Goal: Complete application form

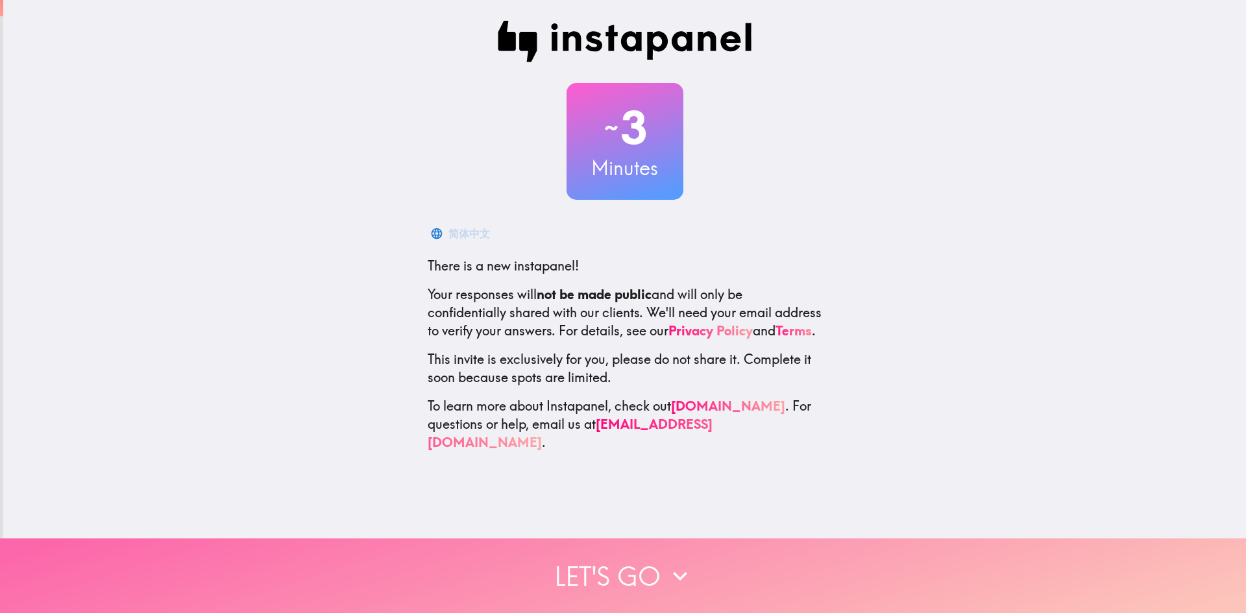
click at [695, 552] on button "Let's go" at bounding box center [623, 576] width 1246 height 75
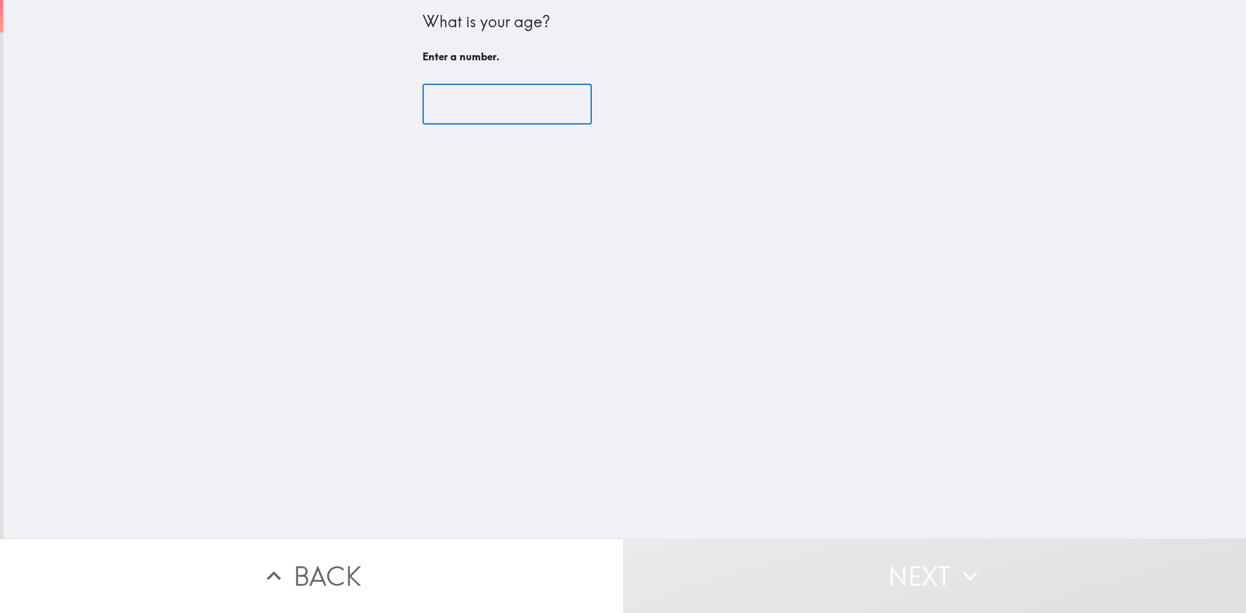
click at [503, 116] on input "number" at bounding box center [507, 104] width 169 height 40
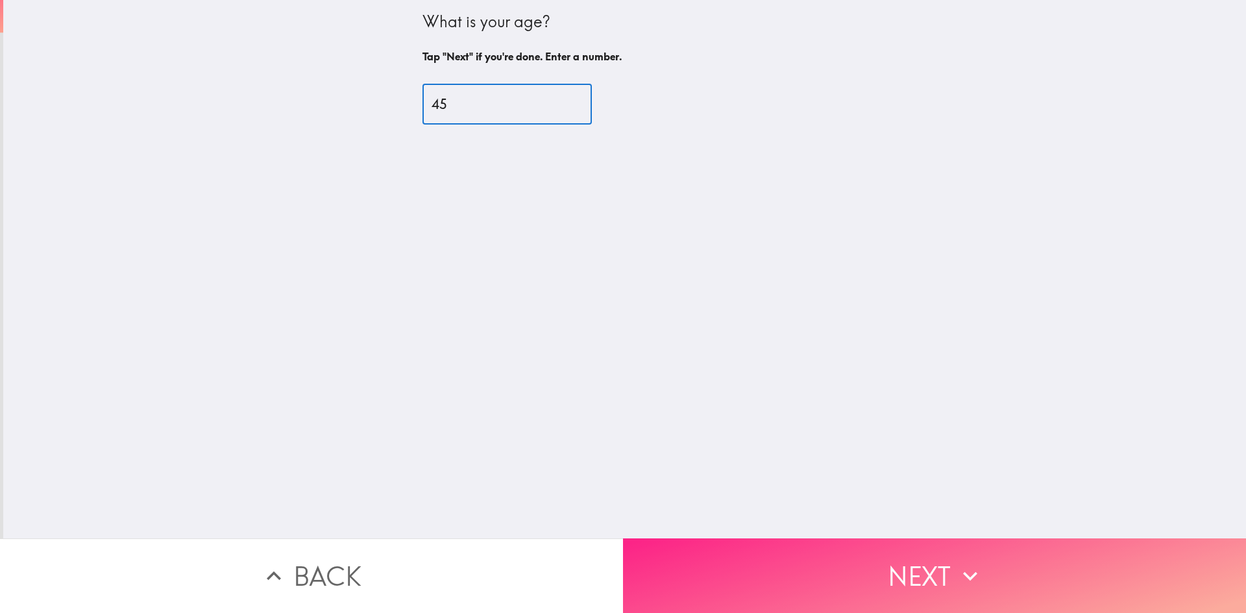
type input "45"
click at [882, 561] on button "Next" at bounding box center [934, 576] width 623 height 75
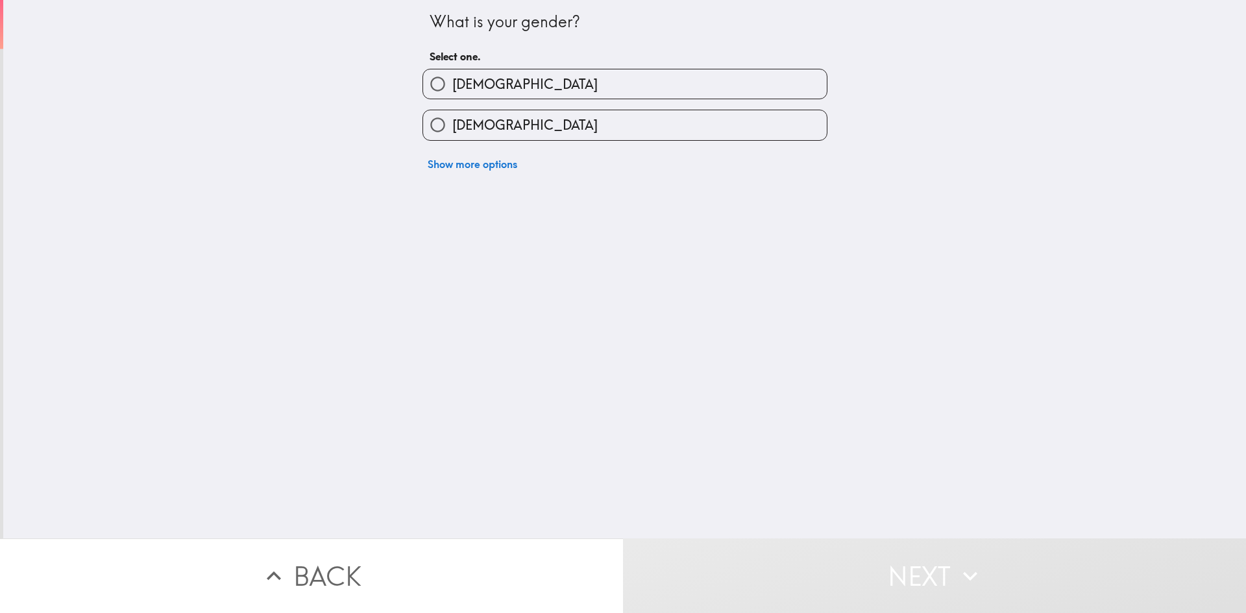
click at [473, 93] on label "[DEMOGRAPHIC_DATA]" at bounding box center [625, 83] width 404 height 29
click at [452, 93] on input "[DEMOGRAPHIC_DATA]" at bounding box center [437, 83] width 29 height 29
radio input "true"
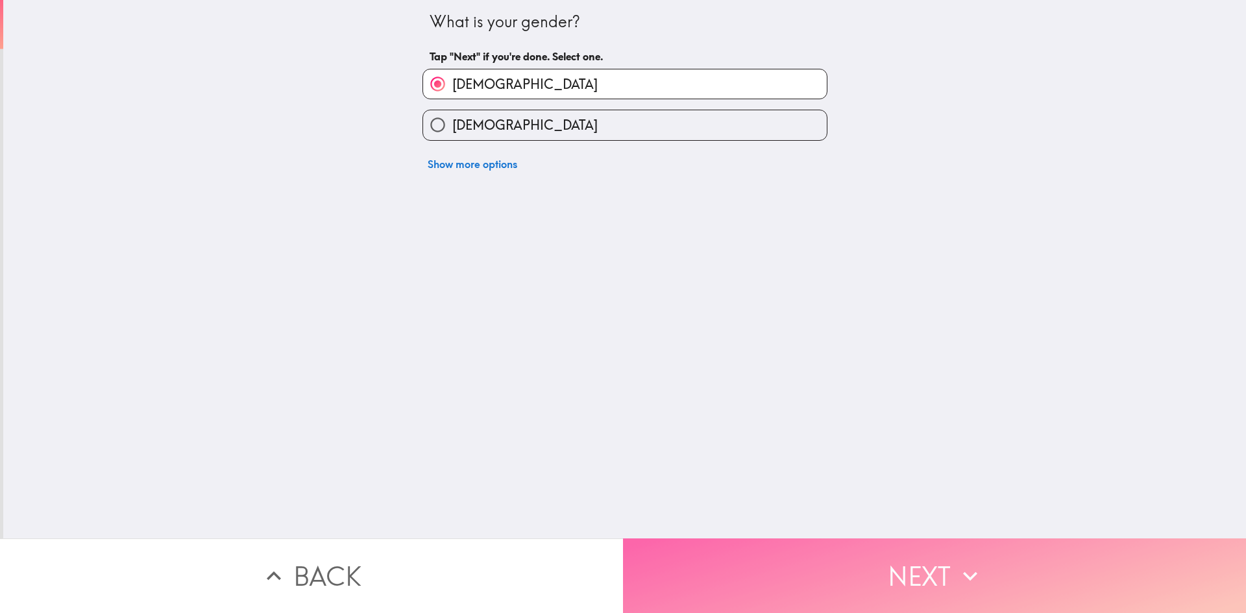
click at [833, 556] on button "Next" at bounding box center [934, 576] width 623 height 75
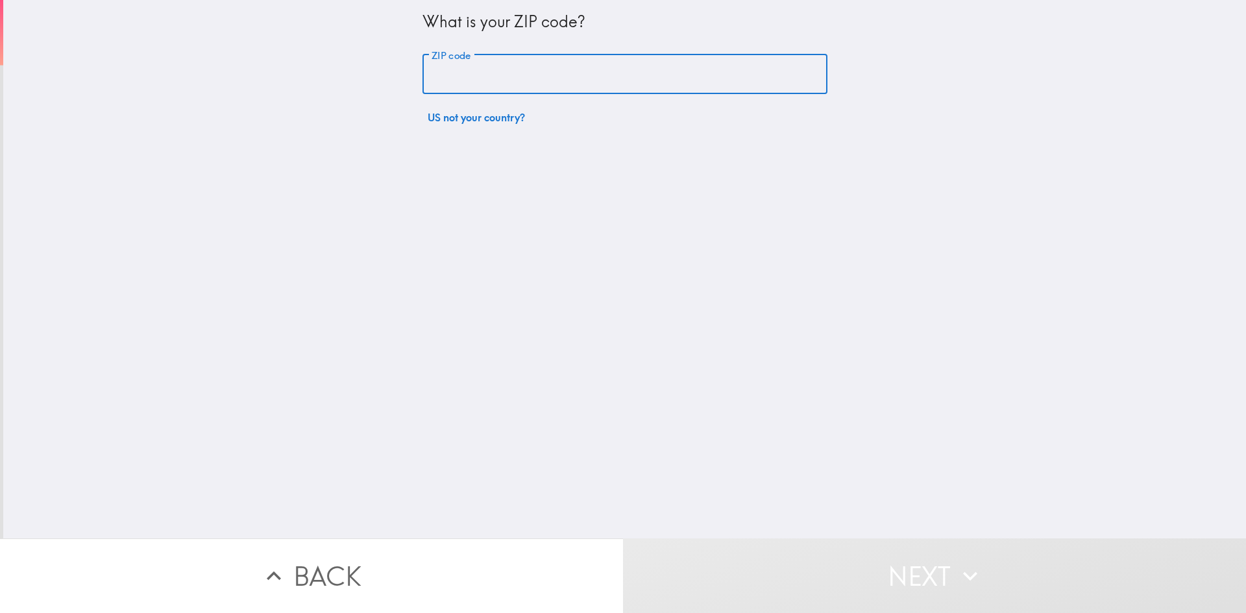
click at [510, 71] on input "ZIP code" at bounding box center [625, 75] width 405 height 40
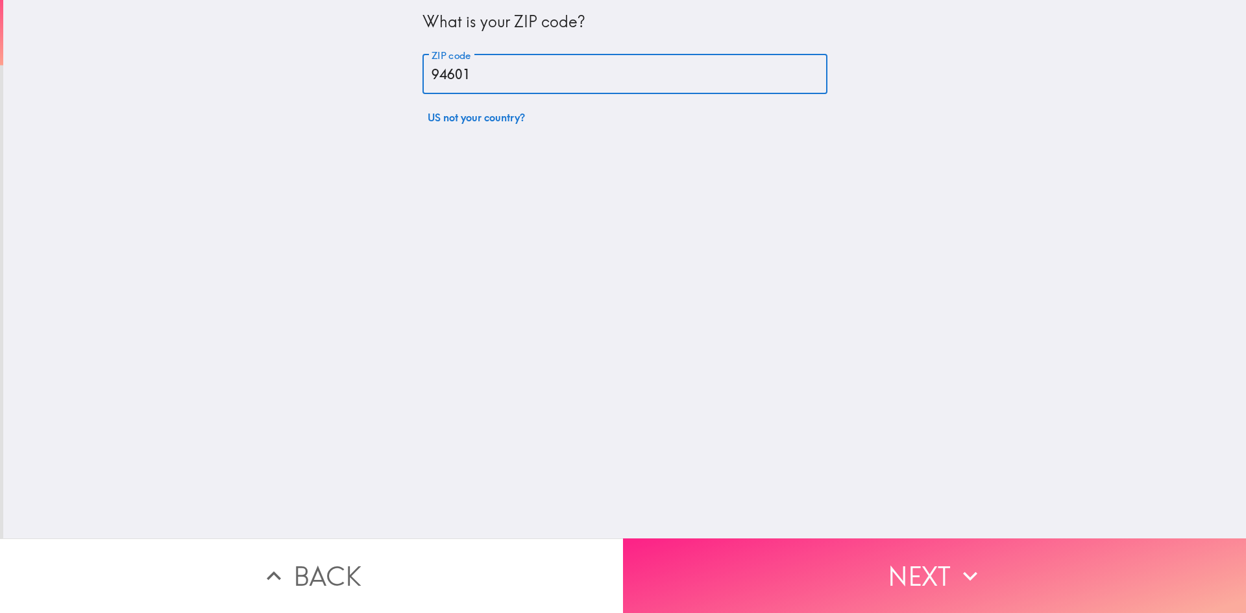
type input "94601"
click at [768, 547] on button "Next" at bounding box center [934, 576] width 623 height 75
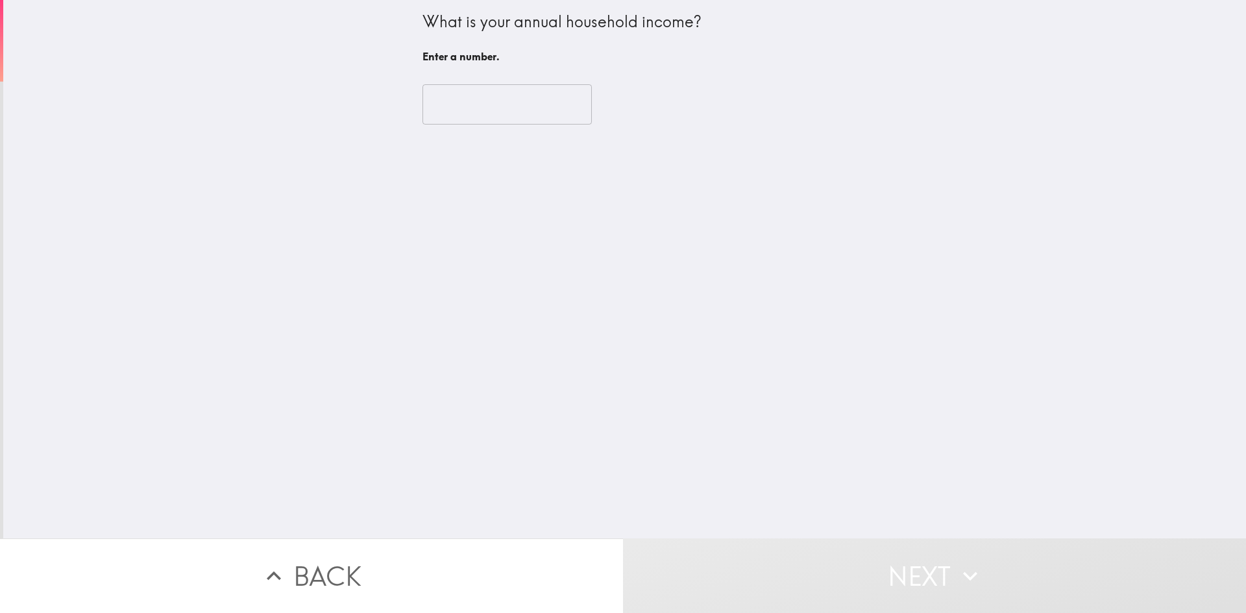
click at [486, 116] on input "number" at bounding box center [507, 104] width 169 height 40
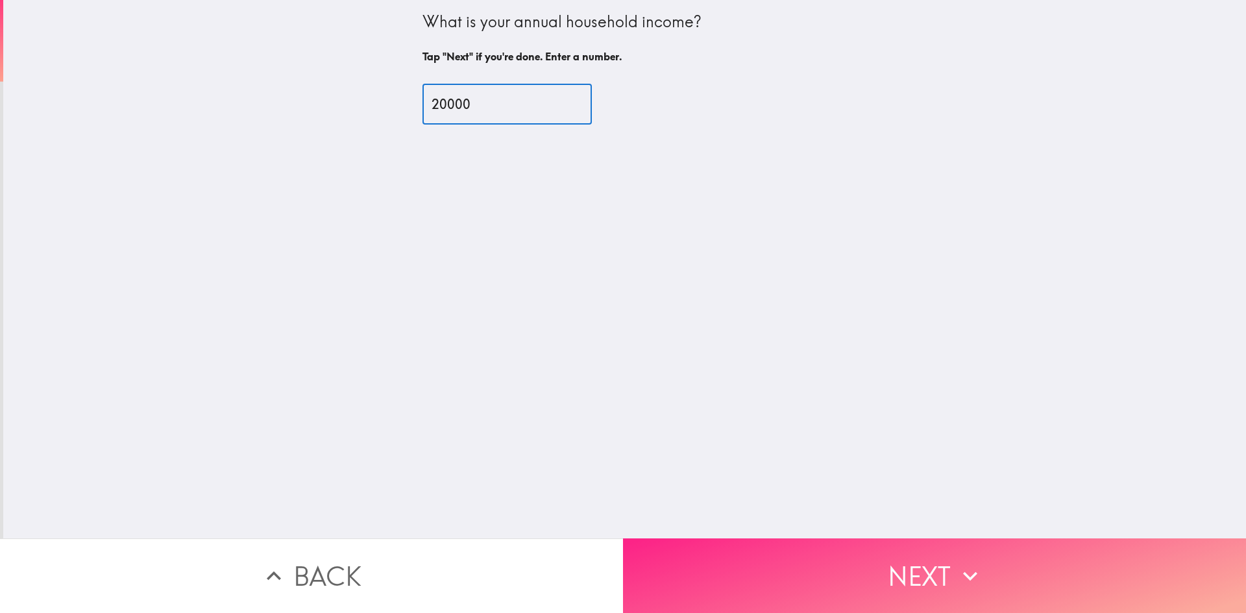
type input "20000"
click at [948, 572] on button "Next" at bounding box center [934, 576] width 623 height 75
